Goal: Information Seeking & Learning: Learn about a topic

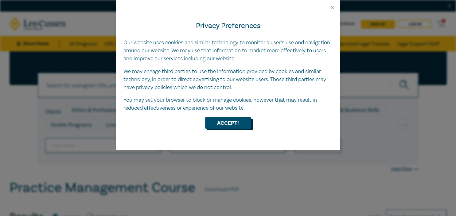
click at [223, 121] on button "Accept!" at bounding box center [228, 123] width 46 height 12
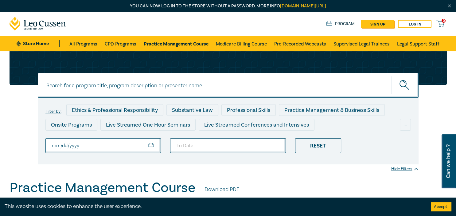
click at [104, 149] on input "From Date" at bounding box center [103, 145] width 116 height 15
type input "[DATE]"
click at [199, 148] on li at bounding box center [227, 145] width 125 height 15
type input "[DATE]"
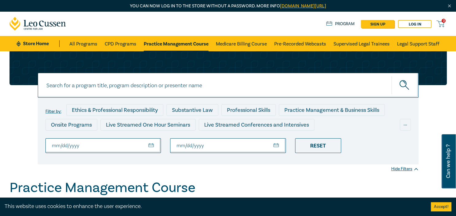
click at [77, 148] on input "[DATE]" at bounding box center [103, 145] width 116 height 15
type input "[DATE]"
click at [204, 147] on input "[DATE]" at bounding box center [228, 145] width 116 height 15
type input "[DATE]"
click at [320, 147] on div "Reset" at bounding box center [318, 145] width 46 height 15
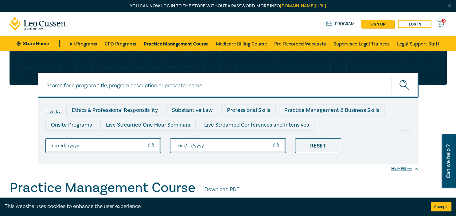
click at [139, 148] on input "From Date" at bounding box center [103, 145] width 116 height 15
click at [77, 143] on input "From Date" at bounding box center [103, 145] width 116 height 15
click at [53, 145] on input "From Date" at bounding box center [103, 145] width 116 height 15
type input "[DATE]"
click at [181, 147] on input "To Date" at bounding box center [228, 145] width 116 height 15
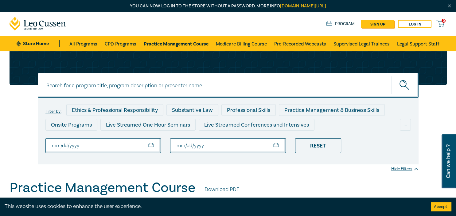
type input "[DATE]"
click at [391, 76] on button "submit" at bounding box center [404, 85] width 27 height 19
